Goal: Task Accomplishment & Management: Manage account settings

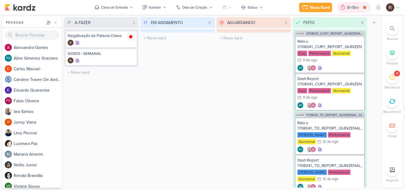
click at [350, 9] on div "8h18m" at bounding box center [354, 7] width 14 height 6
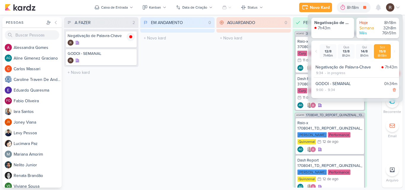
click at [327, 82] on div "GODOI - SEMANAL 0h34m 9:00 - 9:34" at bounding box center [356, 87] width 85 height 16
click at [278, 59] on div "AGUARDANDO 0 Mover Para Esquerda Mover Para Direita [GEOGRAPHIC_DATA] O título …" at bounding box center [254, 102] width 75 height 171
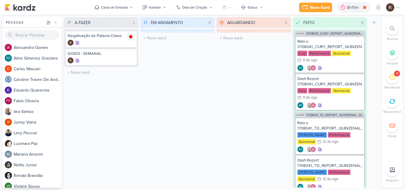
click at [210, 102] on div "EM ANDAMENTO 0 Mover Para Esquerda Mover Para Direita Deletar O título do kard …" at bounding box center [177, 102] width 75 height 171
click at [352, 7] on div "8h19m" at bounding box center [354, 7] width 14 height 6
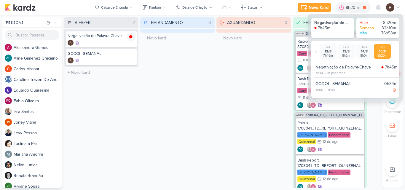
click at [335, 72] on div "in progress" at bounding box center [337, 72] width 18 height 5
drag, startPoint x: 333, startPoint y: 68, endPoint x: 324, endPoint y: 77, distance: 13.0
click at [324, 77] on div "Negativação de Palavra-Chave 7h45m 9:34 - in progress" at bounding box center [356, 69] width 85 height 15
click at [354, 78] on div "Negativação de Palavra-Chave 7h45m 9:34 - in progress GODOI - SEMANAL 0h34m 9:0…" at bounding box center [356, 78] width 85 height 34
click at [224, 72] on div "AGUARDANDO 0 Mover Para Esquerda Mover Para Direita [GEOGRAPHIC_DATA] O título …" at bounding box center [254, 102] width 75 height 171
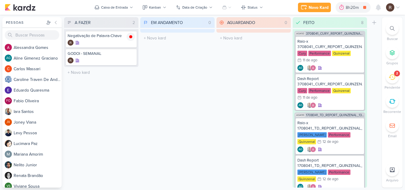
click at [208, 62] on div "EM ANDAMENTO 0 Mover Para Esquerda Mover Para Direita Deletar O título do kard …" at bounding box center [177, 102] width 75 height 171
drag, startPoint x: 208, startPoint y: 62, endPoint x: 223, endPoint y: 137, distance: 76.7
click at [224, 137] on div "A FAZER 2 Mover Para Esquerda Mover Para Direita Deletar Negativação de Palavra…" at bounding box center [222, 102] width 316 height 171
click at [112, 122] on div "A FAZER 2 Mover Para Esquerda Mover Para Direita Deletar Negativação de Palavra…" at bounding box center [101, 102] width 75 height 171
click at [365, 8] on icon at bounding box center [365, 7] width 3 height 3
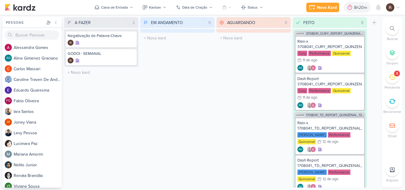
click at [245, 82] on div "AGUARDANDO 0 Mover Para Esquerda Mover Para Direita [GEOGRAPHIC_DATA] O título …" at bounding box center [254, 102] width 75 height 171
click at [207, 117] on div "EM ANDAMENTO 0 Mover Para Esquerda Mover Para Direita Deletar O título do kard …" at bounding box center [177, 102] width 75 height 171
click at [357, 8] on div "8h20m" at bounding box center [361, 7] width 15 height 6
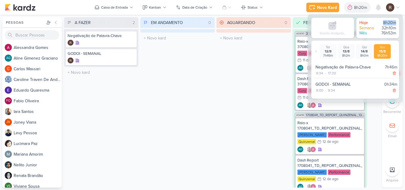
drag, startPoint x: 384, startPoint y: 23, endPoint x: 395, endPoint y: 22, distance: 11.0
click at [395, 22] on div "8h20m" at bounding box center [388, 22] width 18 height 5
click at [339, 75] on div "9:34 - 17:20" at bounding box center [357, 73] width 82 height 6
drag, startPoint x: 346, startPoint y: 75, endPoint x: 350, endPoint y: 74, distance: 3.9
click at [348, 74] on div "9:34 - 17:20" at bounding box center [357, 73] width 82 height 6
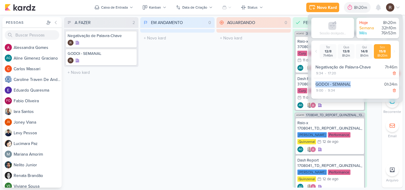
drag, startPoint x: 355, startPoint y: 74, endPoint x: 357, endPoint y: 87, distance: 13.0
click at [357, 86] on div "Negativação de Palavra-Chave 7h46m 9:34 - 17:20 GODOI - SEMANAL 0h34m 9:00 - 9:…" at bounding box center [356, 78] width 85 height 34
click at [367, 90] on div "9:00 - 9:34" at bounding box center [357, 91] width 82 height 6
drag, startPoint x: 346, startPoint y: 73, endPoint x: 335, endPoint y: 75, distance: 11.1
click at [335, 75] on div "9:34 - 17:20" at bounding box center [357, 73] width 82 height 6
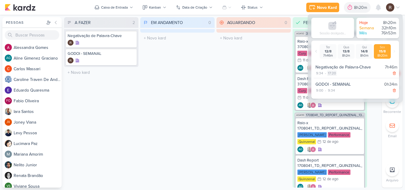
click at [335, 73] on div "17:20" at bounding box center [332, 73] width 9 height 5
select select "17"
select select "20"
click at [331, 81] on select "00 01 02 03 04 05 06 07 08 09 10 11 12 13 14 15 16 17 18 19 20 21 22 23" at bounding box center [331, 80] width 8 height 7
click at [347, 71] on div "9:34 - 17:20" at bounding box center [357, 73] width 82 height 6
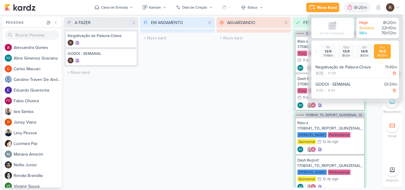
click at [320, 72] on div "9:34" at bounding box center [320, 73] width 8 height 5
select select "9"
select select "34"
click at [321, 83] on select "00 01 02 03 04 05 06 07 08 09 10 11 12 13 14 15 16 17 18 19 20 21 22 23" at bounding box center [320, 80] width 8 height 7
click at [245, 88] on div "AGUARDANDO 0 Mover Para Esquerda Mover Para Direita [GEOGRAPHIC_DATA] O título …" at bounding box center [254, 102] width 75 height 171
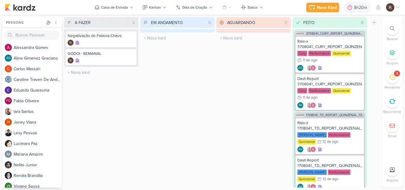
click at [391, 80] on div "2" at bounding box center [392, 77] width 13 height 13
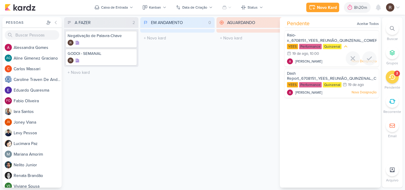
click at [312, 39] on span "Raio-x_6708151_YEES_REUNIÃO_QUINZENAL_COMERCIAL_20.08" at bounding box center [343, 38] width 112 height 10
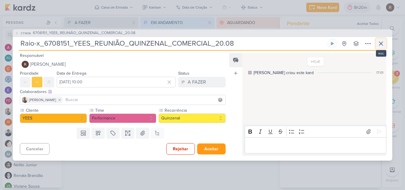
click at [381, 42] on icon at bounding box center [381, 43] width 7 height 7
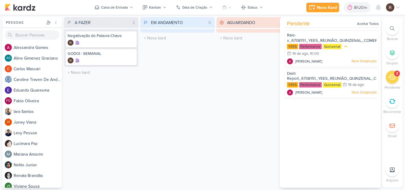
click at [172, 74] on div "EM ANDAMENTO 0 Mover Para Esquerda Mover Para Direita Deletar O título do kard …" at bounding box center [177, 102] width 75 height 171
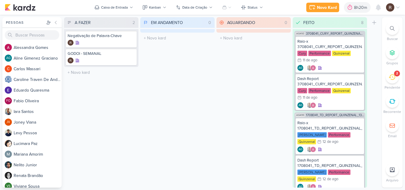
click at [206, 89] on div "EM ANDAMENTO 0 Mover Para Esquerda Mover Para Direita [GEOGRAPHIC_DATA] O títul…" at bounding box center [177, 102] width 75 height 171
click at [361, 7] on div "8h20m" at bounding box center [361, 7] width 15 height 6
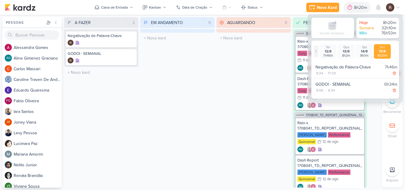
click at [315, 52] on icon at bounding box center [317, 52] width 4 height 4
click at [395, 50] on icon at bounding box center [395, 52] width 4 height 4
click at [339, 79] on div "Negativação de Palavra-Chave 7h46m 9:34 - 17:20 GODOI - SEMANAL 0h34m 9:00 - 9:…" at bounding box center [356, 78] width 85 height 34
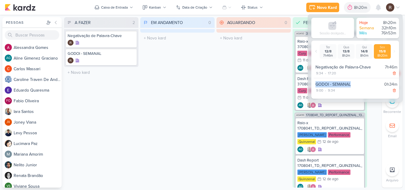
drag, startPoint x: 339, startPoint y: 77, endPoint x: 351, endPoint y: 82, distance: 12.9
click at [351, 82] on div "Negativação de Palavra-Chave 7h46m 9:34 - 17:20 GODOI - SEMANAL 0h34m 9:00 - 9:…" at bounding box center [356, 78] width 85 height 34
click at [358, 79] on div "Negativação de Palavra-Chave 7h46m 9:34 - 17:20 GODOI - SEMANAL 0h34m 9:00 - 9:…" at bounding box center [356, 78] width 85 height 34
click at [260, 93] on div "AGUARDANDO 0 Mover Para Esquerda Mover Para Direita [GEOGRAPHIC_DATA] O título …" at bounding box center [254, 102] width 75 height 171
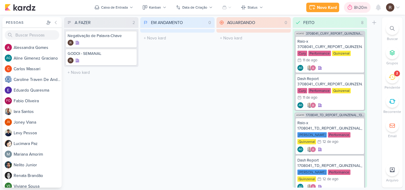
click at [355, 7] on div "8h20m" at bounding box center [361, 7] width 15 height 6
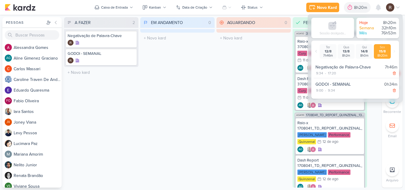
click at [215, 83] on div "EM ANDAMENTO 0 Mover Para Esquerda Mover Para Direita [GEOGRAPHIC_DATA] O títul…" at bounding box center [177, 102] width 75 height 171
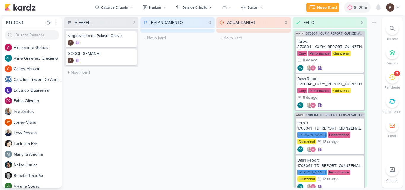
click at [208, 122] on div "EM ANDAMENTO 0 Mover Para Esquerda Mover Para Direita [GEOGRAPHIC_DATA] O títul…" at bounding box center [177, 102] width 75 height 171
click at [348, 10] on icon at bounding box center [350, 7] width 6 height 6
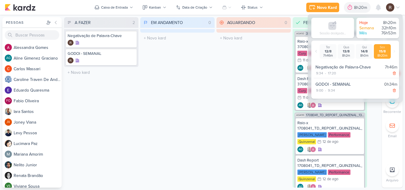
click at [221, 69] on div "AGUARDANDO 0 Mover Para Esquerda Mover Para Direita [GEOGRAPHIC_DATA] O título …" at bounding box center [254, 102] width 75 height 171
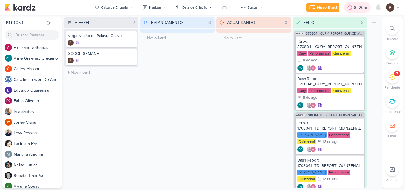
click at [349, 9] on icon at bounding box center [350, 7] width 4 height 5
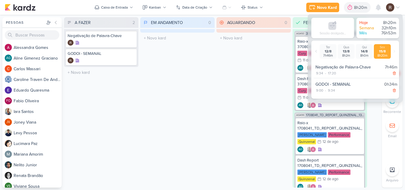
click at [225, 120] on div "AGUARDANDO 0 Mover Para Esquerda Mover Para Direita [GEOGRAPHIC_DATA] O título …" at bounding box center [254, 102] width 75 height 171
